Goal: Navigation & Orientation: Find specific page/section

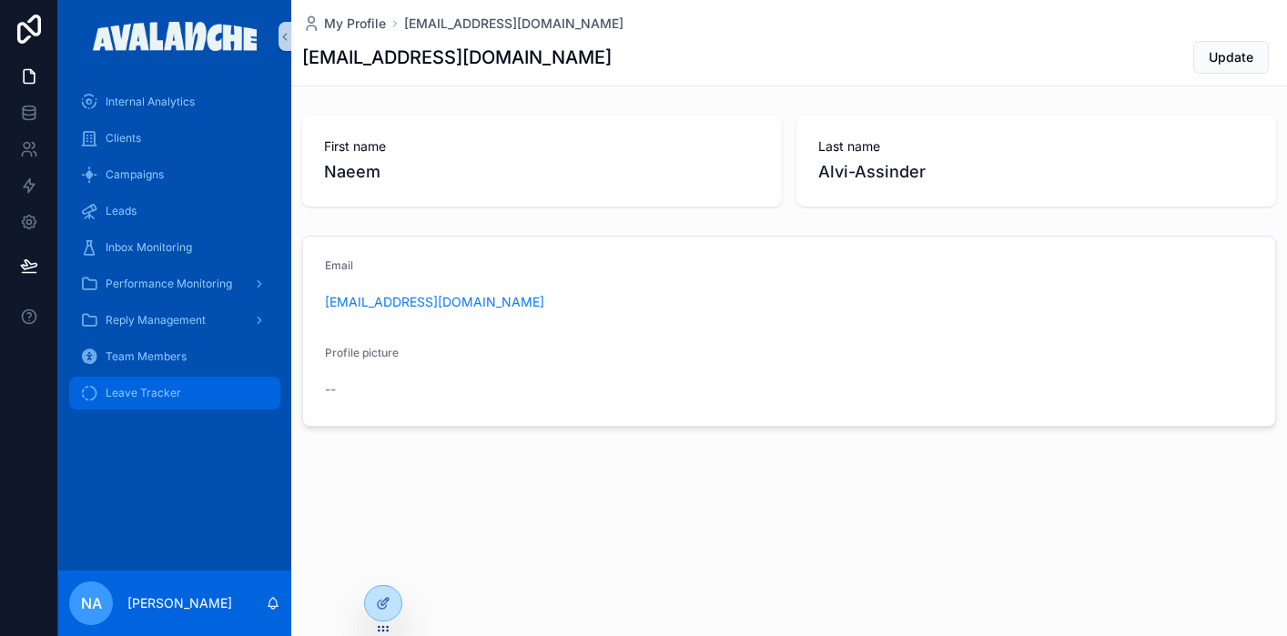
click at [209, 401] on div "Leave Tracker" at bounding box center [174, 393] width 189 height 29
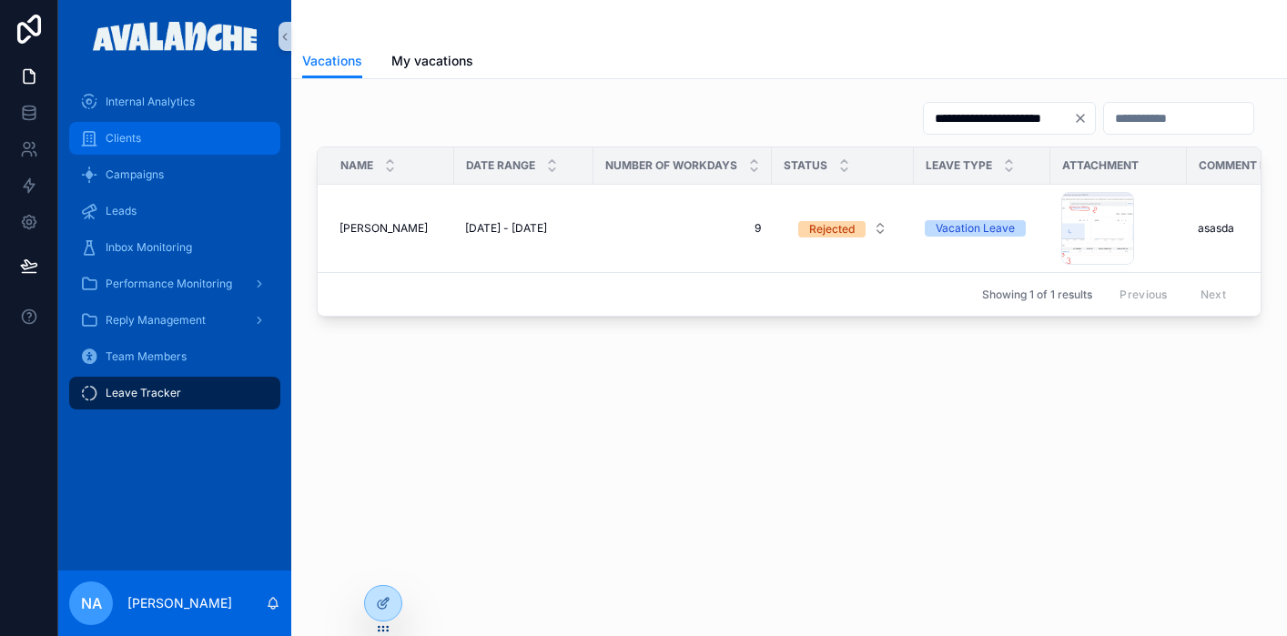
click at [185, 143] on div "Clients" at bounding box center [174, 138] width 189 height 29
